Goal: Information Seeking & Learning: Understand process/instructions

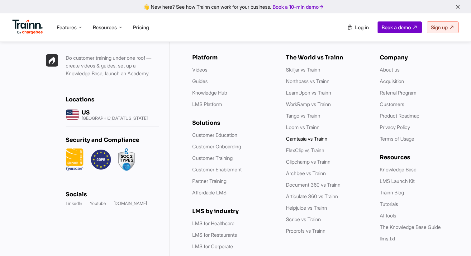
scroll to position [1793, 0]
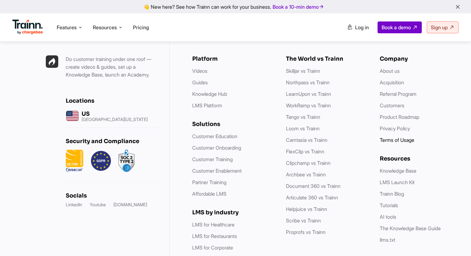
click at [399, 137] on link "Terms of Usage" at bounding box center [397, 140] width 35 height 6
click at [395, 125] on link "Privacy Policy" at bounding box center [395, 128] width 30 height 6
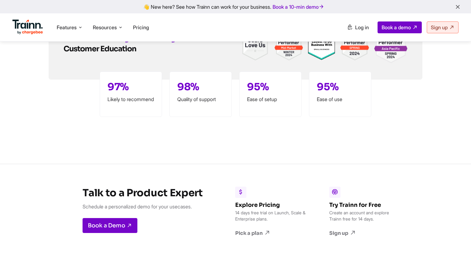
scroll to position [1579, 0]
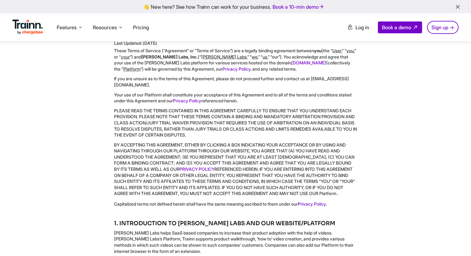
scroll to position [42, 0]
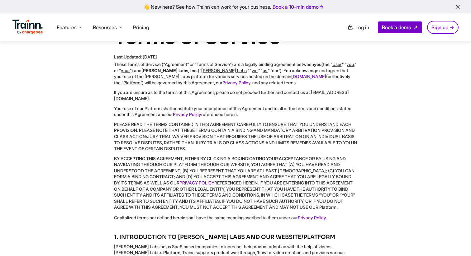
click at [251, 149] on p "PLEASE READ THE TERMS CONTAINED IN THIS AGREEMENT CAREFULLY TO ENSURE THAT YOU …" at bounding box center [235, 136] width 243 height 31
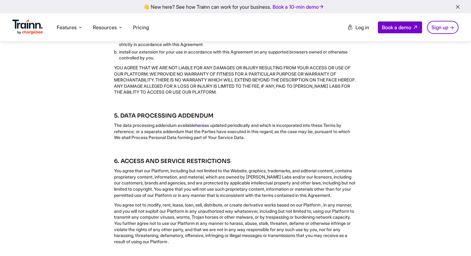
click at [204, 128] on link "here" at bounding box center [199, 125] width 9 height 5
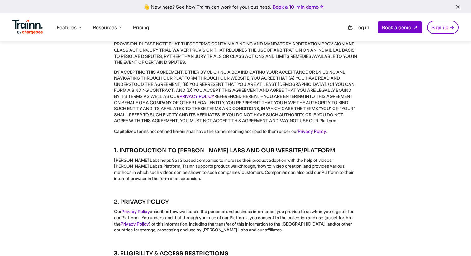
scroll to position [0, 0]
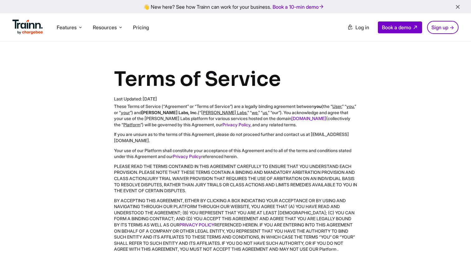
drag, startPoint x: 143, startPoint y: 97, endPoint x: 187, endPoint y: 96, distance: 44.2
click at [187, 96] on div "Last Updated: [DATE]" at bounding box center [235, 99] width 243 height 6
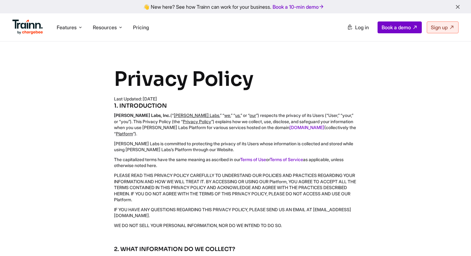
click at [158, 98] on div "Last Updated: [DATE]" at bounding box center [235, 99] width 243 height 6
click at [204, 104] on h5 "1. INTRODUCTION" at bounding box center [235, 106] width 243 height 8
